Goal: Check status

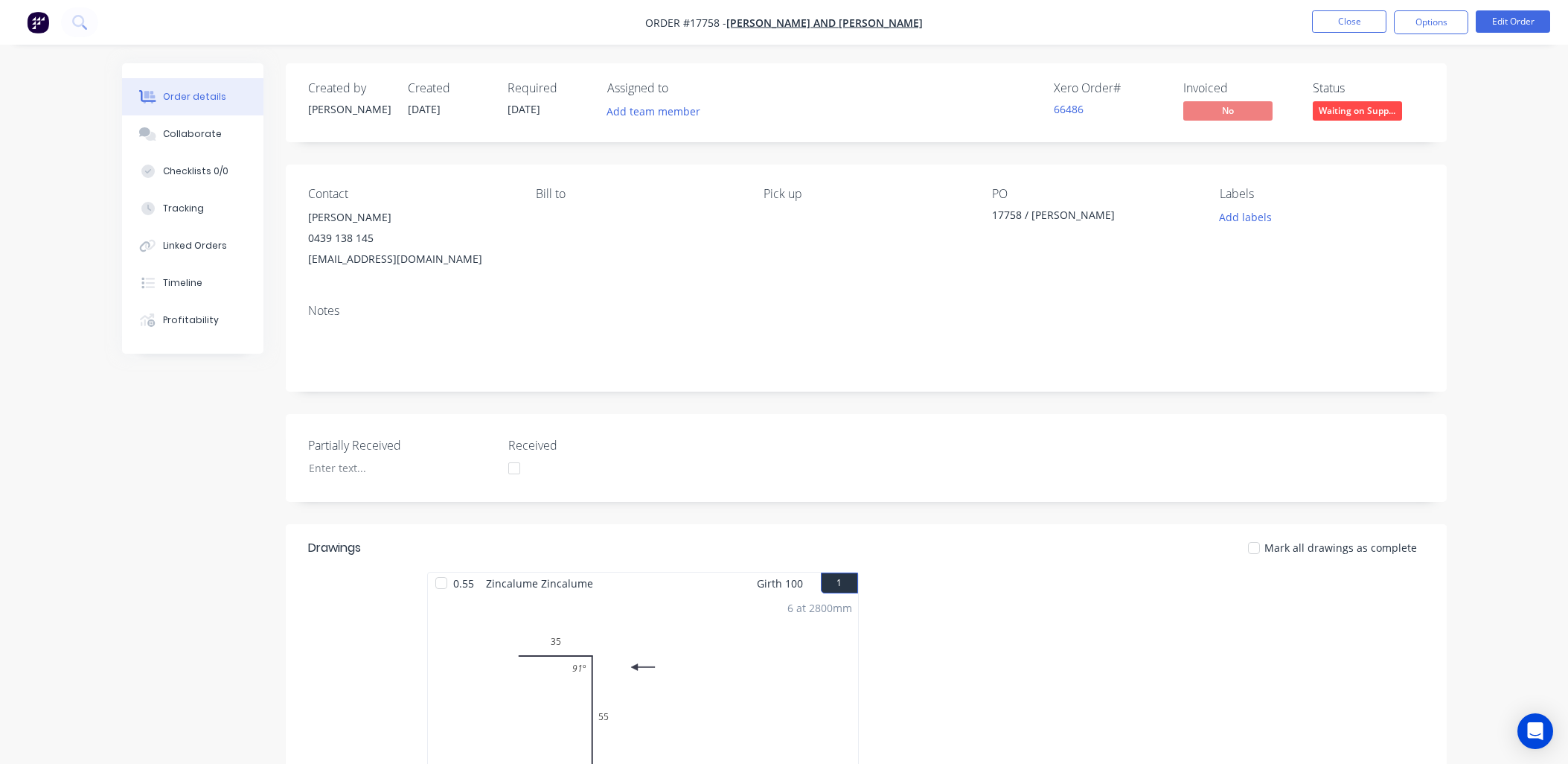
scroll to position [1263, 0]
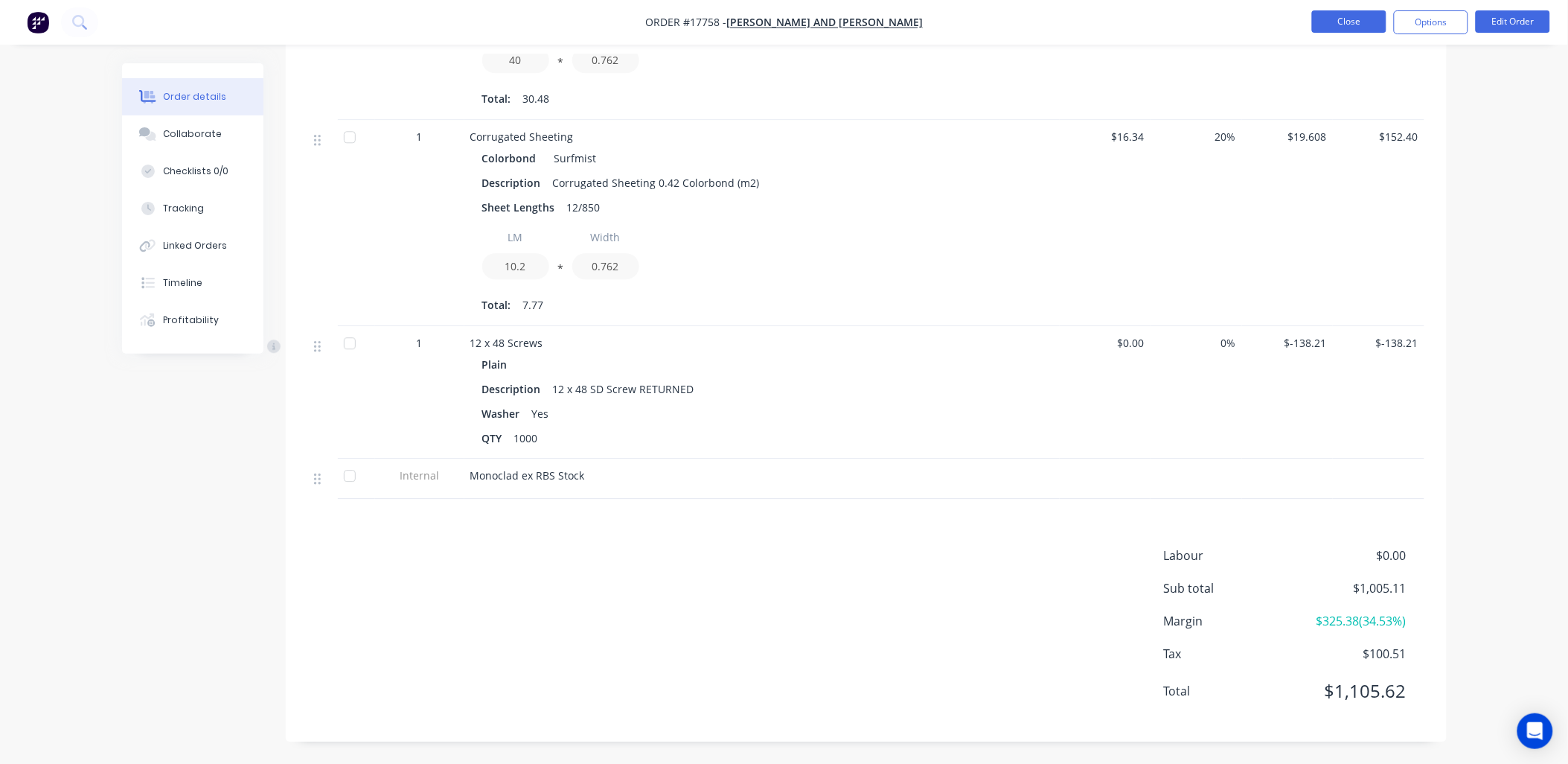
click at [1349, 17] on button "Close" at bounding box center [1349, 21] width 74 height 23
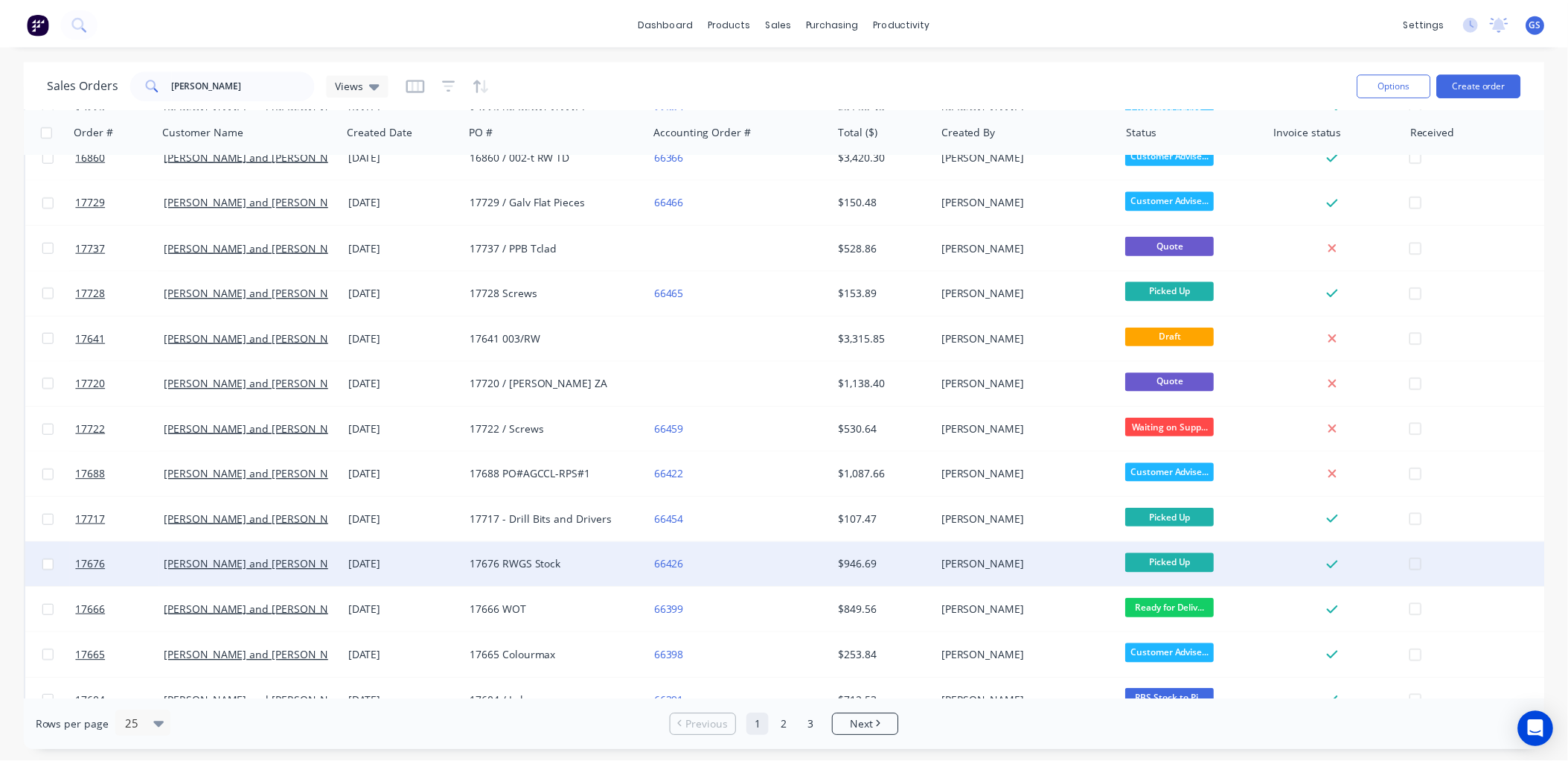
scroll to position [248, 0]
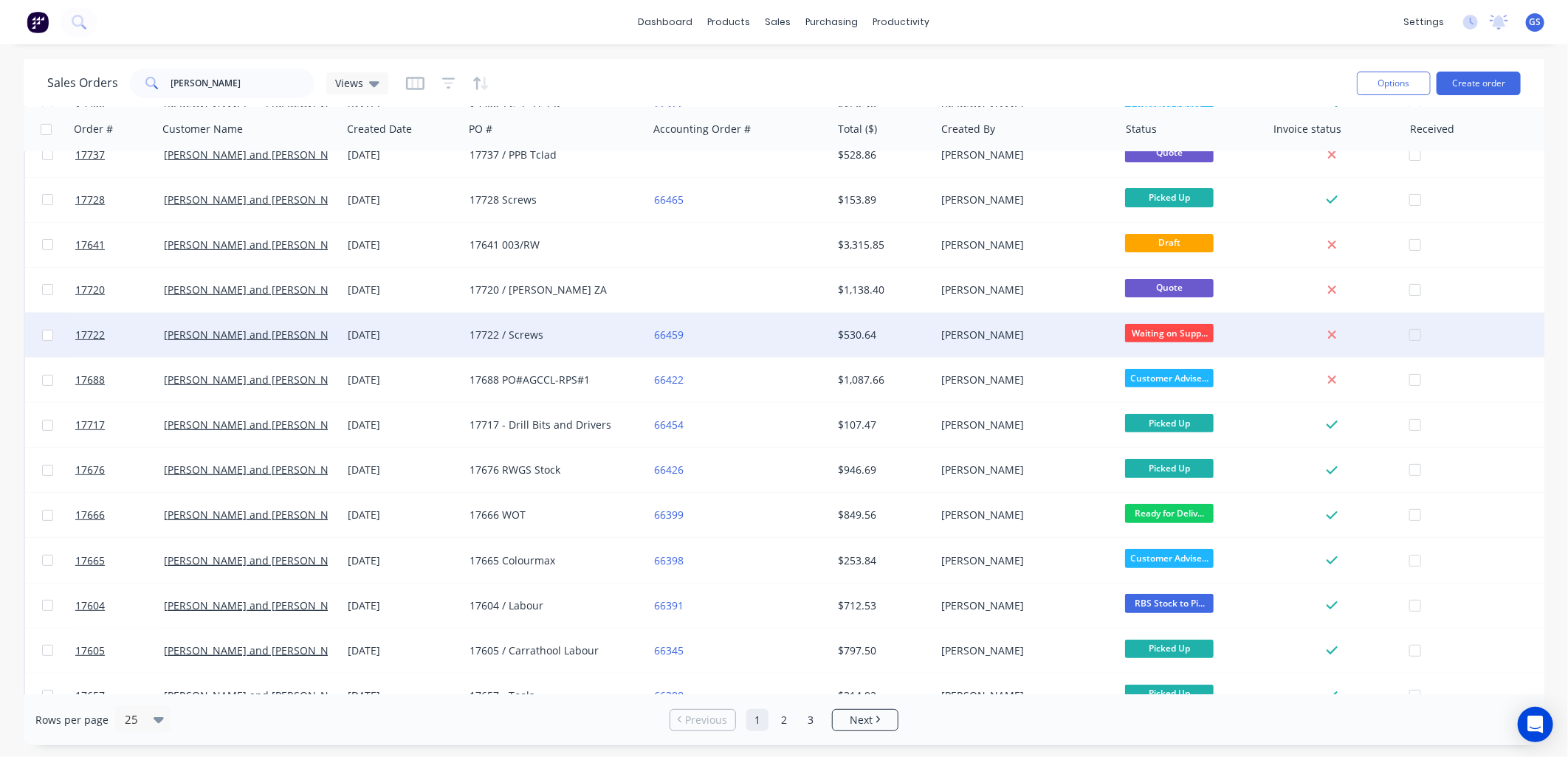
click at [962, 326] on div "[PERSON_NAME]" at bounding box center [1028, 335] width 184 height 44
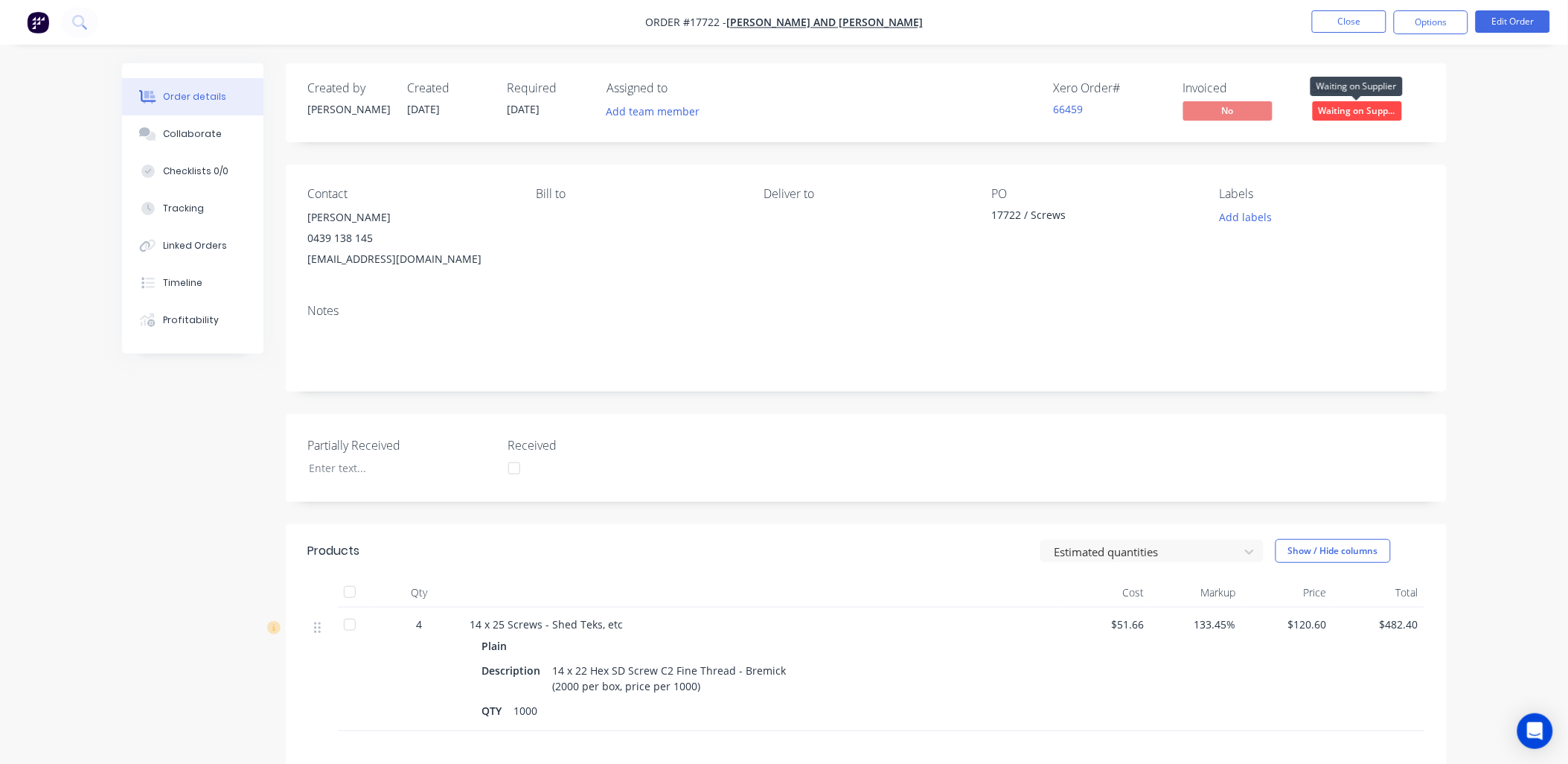
click at [1368, 109] on span "Waiting on Supp..." at bounding box center [1357, 110] width 89 height 18
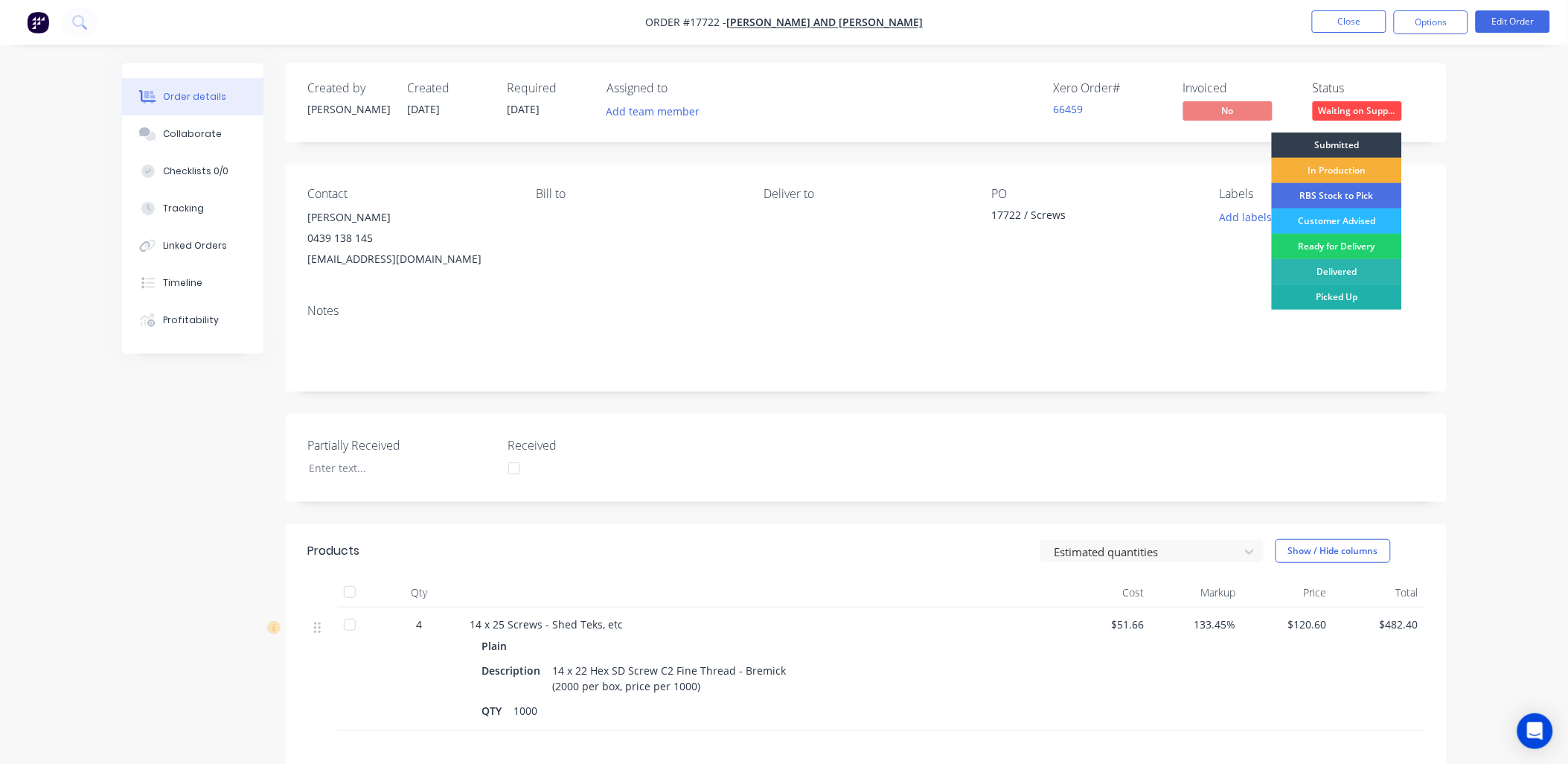
click at [1345, 295] on div "Picked Up" at bounding box center [1336, 297] width 130 height 25
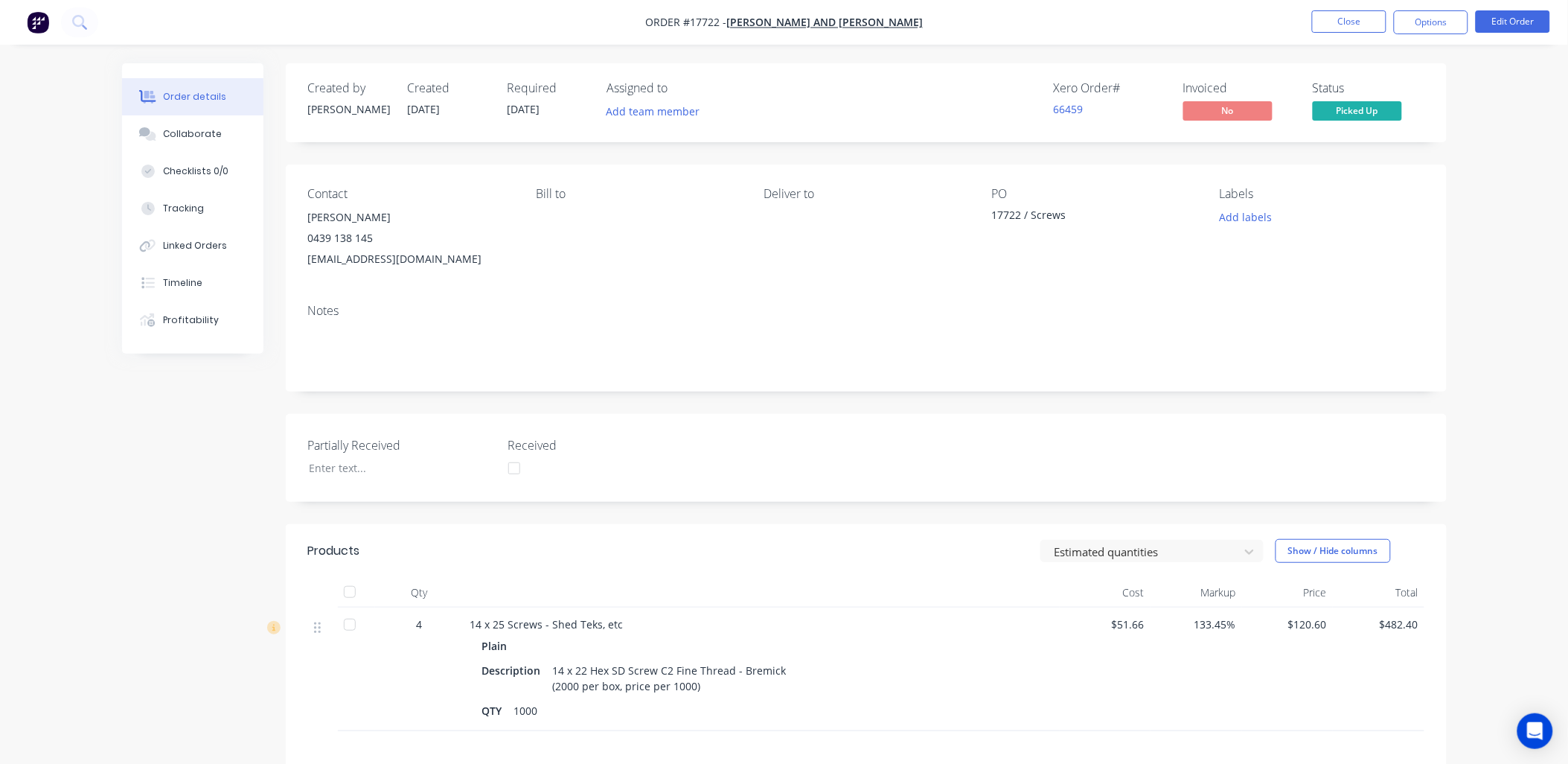
click at [351, 594] on div at bounding box center [350, 591] width 30 height 30
click at [1364, 25] on button "Close" at bounding box center [1349, 21] width 74 height 23
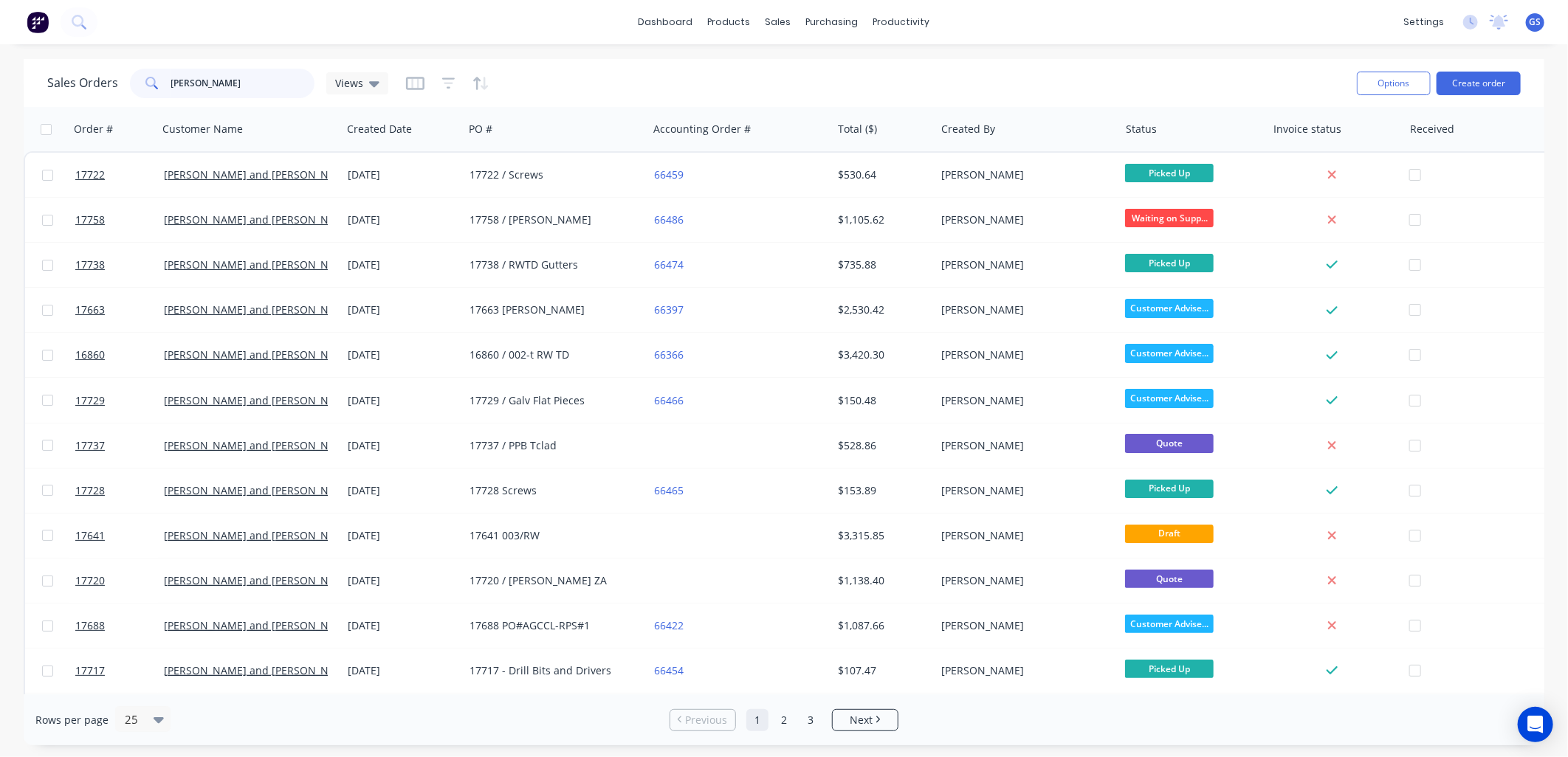
drag, startPoint x: 186, startPoint y: 83, endPoint x: 108, endPoint y: 93, distance: 78.6
click at [108, 93] on div "Sales Orders [PERSON_NAME] Views" at bounding box center [217, 83] width 341 height 30
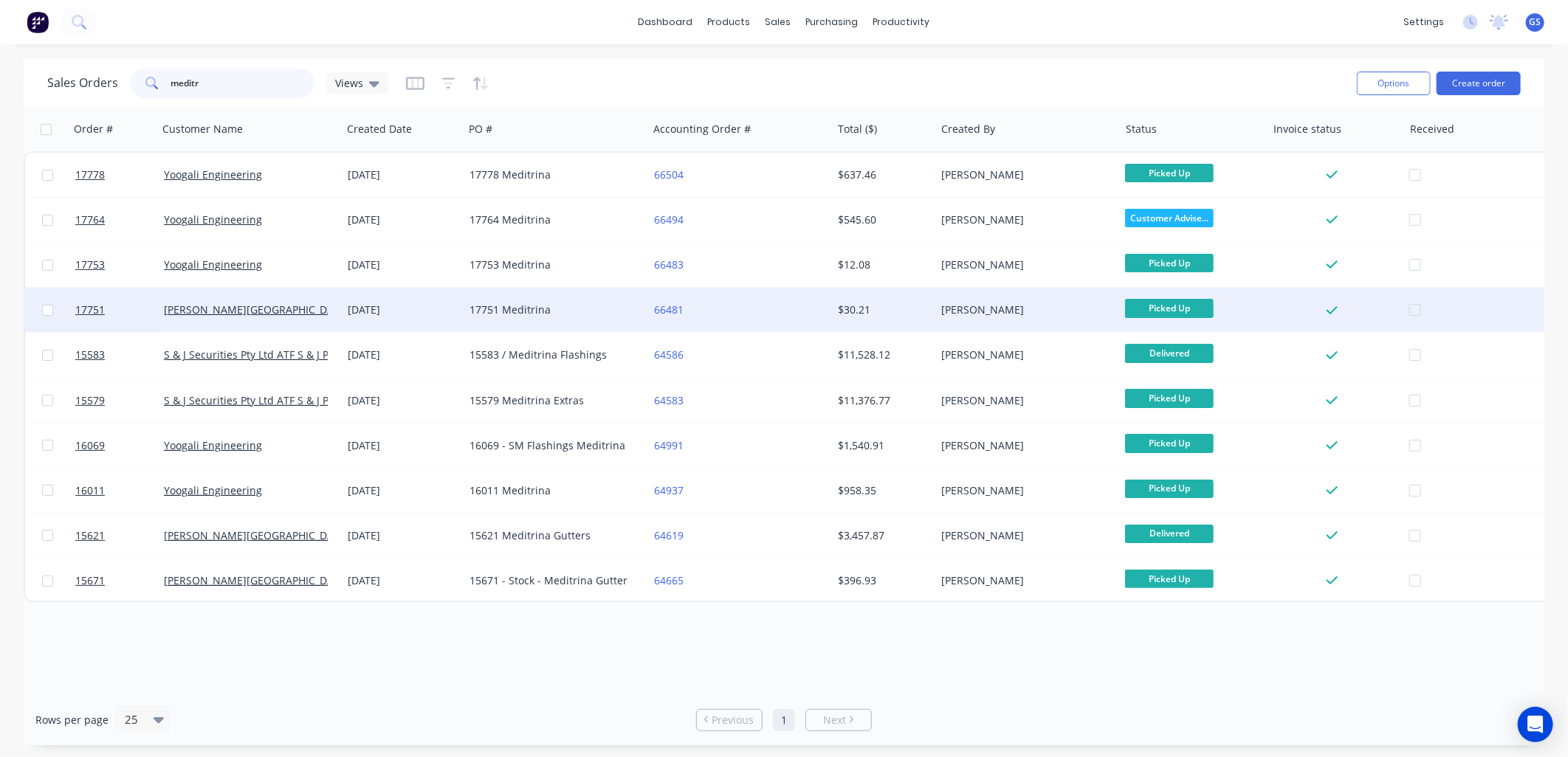
type input "meditr"
click at [600, 307] on div "17751 Meditrina" at bounding box center [551, 310] width 164 height 14
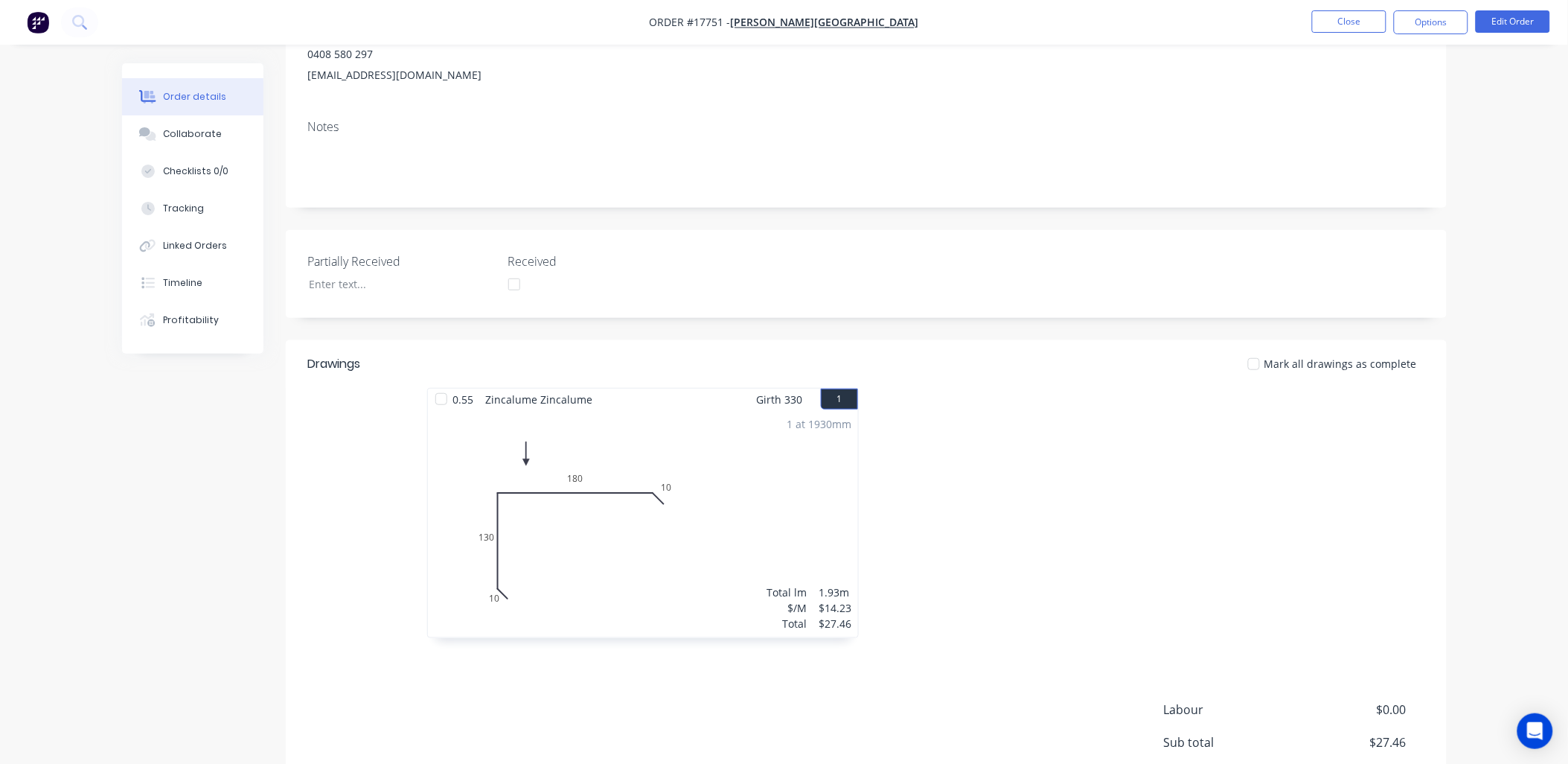
scroll to position [248, 0]
